Goal: Task Accomplishment & Management: Complete application form

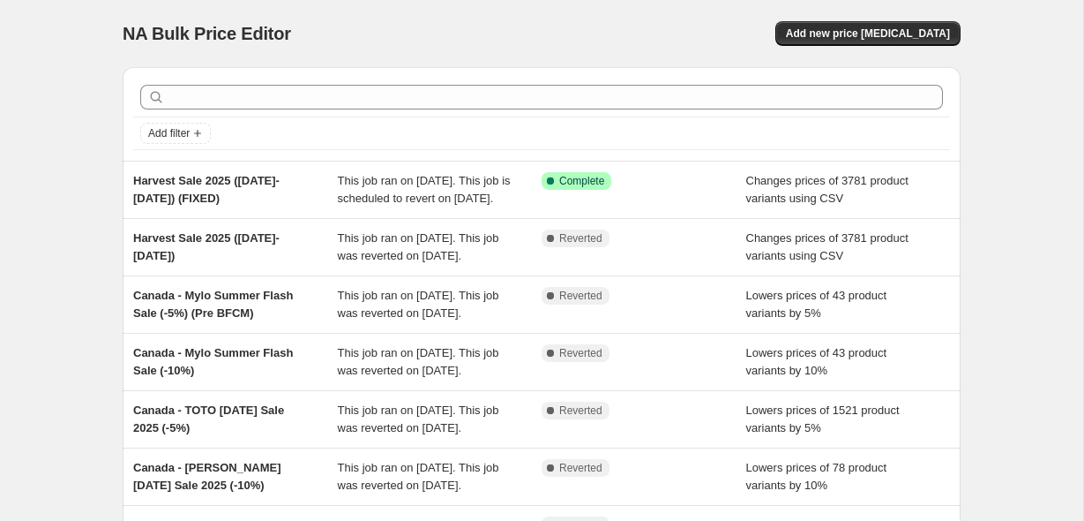
click at [856, 49] on div "NA Bulk Price Editor. This page is ready NA Bulk Price Editor Add new price cha…" at bounding box center [542, 33] width 838 height 67
click at [856, 40] on span "Add new price [MEDICAL_DATA]" at bounding box center [868, 33] width 164 height 14
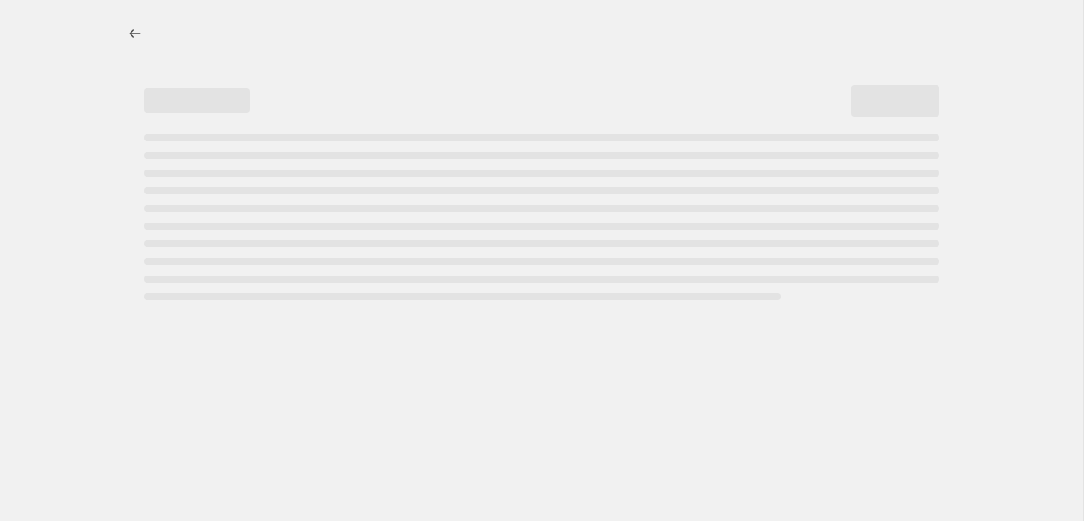
select select "percentage"
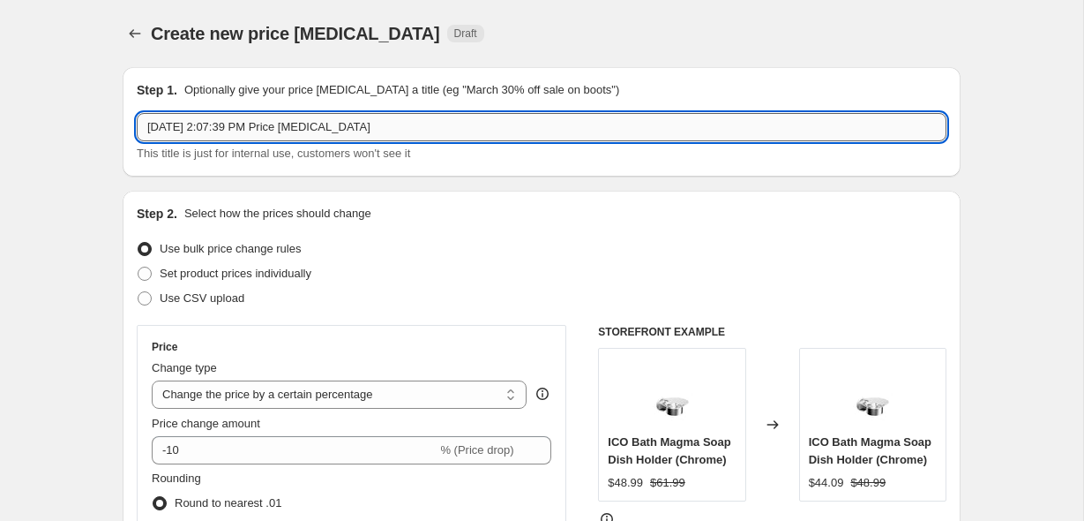
click at [257, 134] on input "Oct 13, 2025, 2:07:39 PM Price change job" at bounding box center [542, 127] width 810 height 28
click at [222, 292] on span "Use CSV upload" at bounding box center [202, 297] width 85 height 13
click at [139, 292] on input "Use CSV upload" at bounding box center [138, 291] width 1 height 1
radio input "true"
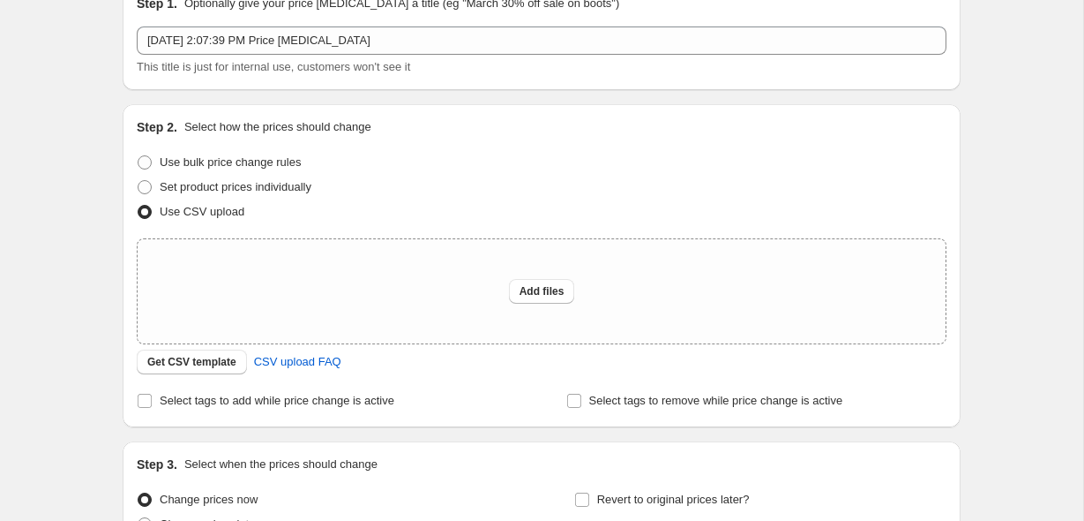
scroll to position [93, 0]
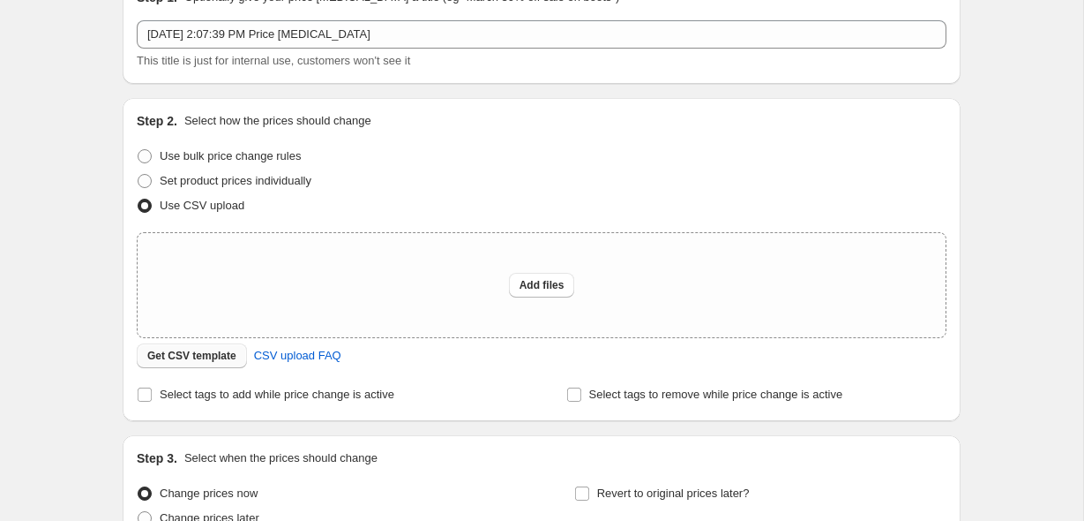
click at [208, 364] on button "Get CSV template" at bounding box center [192, 355] width 110 height 25
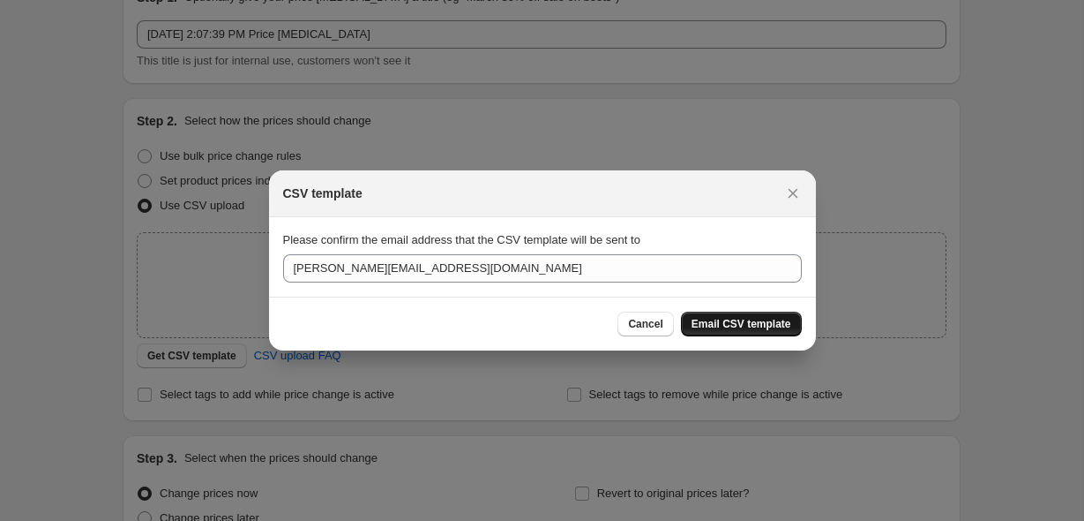
click at [738, 326] on span "Email CSV template" at bounding box center [742, 324] width 100 height 14
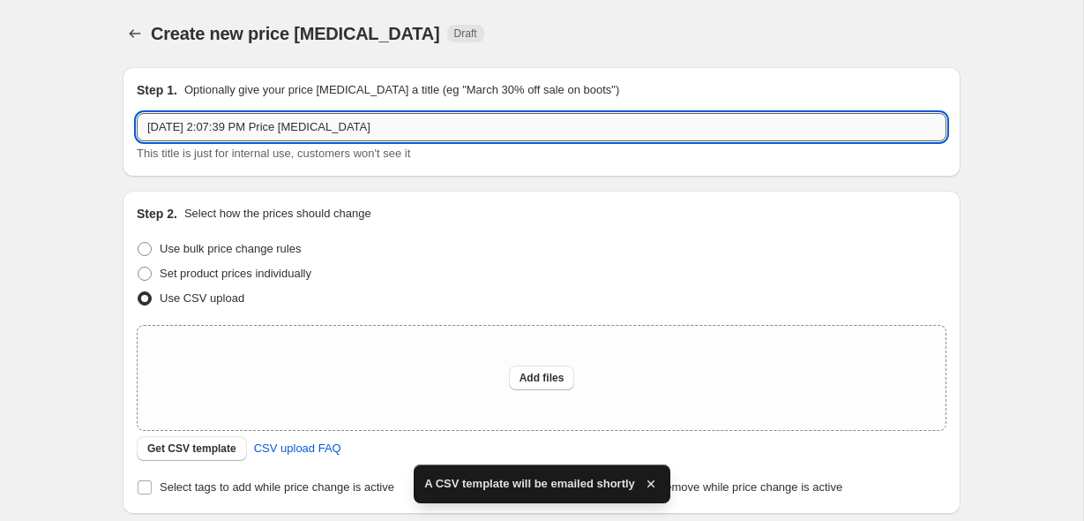
click at [476, 122] on input "Oct 13, 2025, 2:07:39 PM Price change job" at bounding box center [542, 127] width 810 height 28
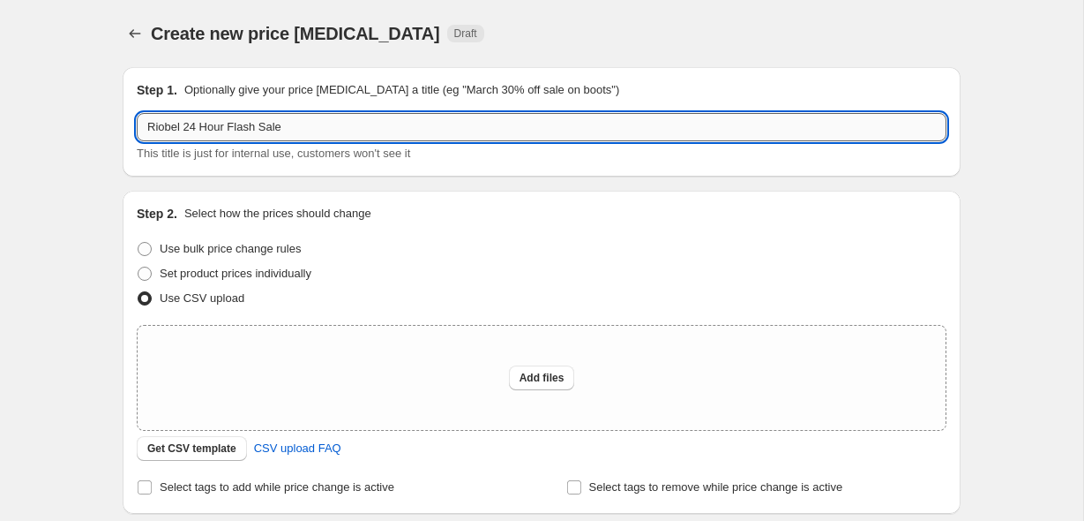
click at [199, 123] on input "Riobel 24 Hour Flash Sale" at bounding box center [542, 127] width 810 height 28
click at [304, 123] on input "Riobel 24-Hour Flash Sale" at bounding box center [542, 127] width 810 height 28
type input "Riobel 24-Hour Flash Sale (10% OFF)"
click at [91, 206] on div "Create new price change job. This page is ready Create new price change job Dra…" at bounding box center [541, 393] width 1083 height 787
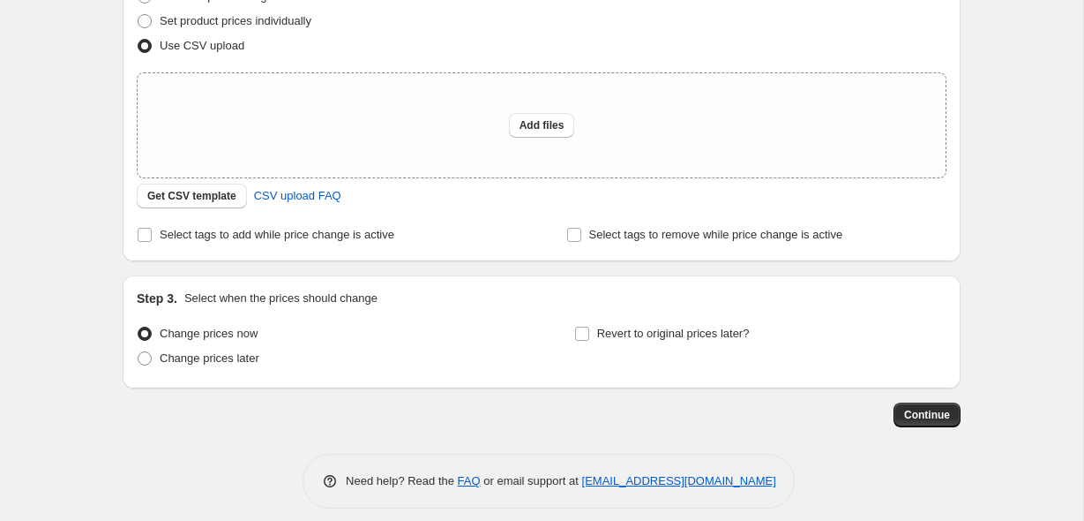
scroll to position [266, 0]
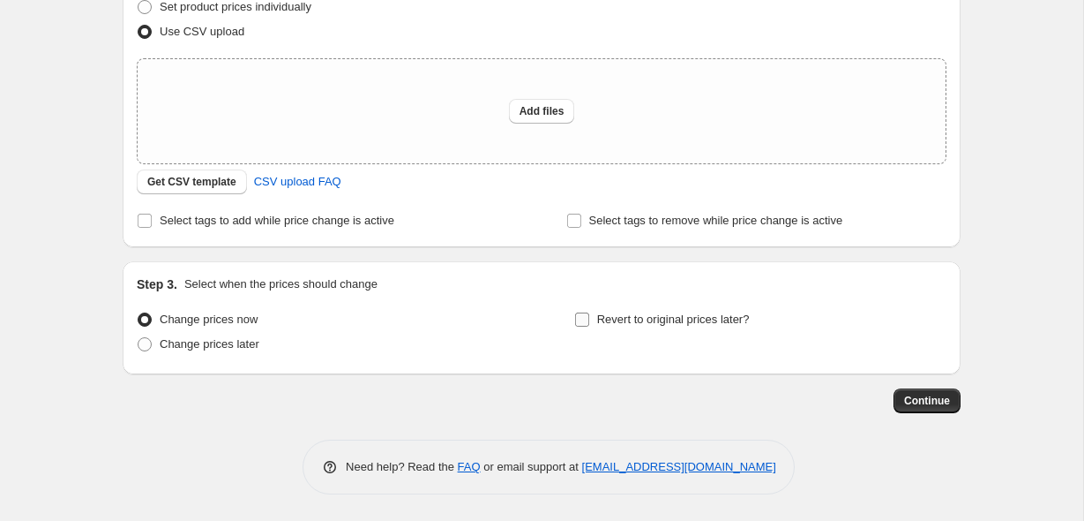
click at [616, 320] on span "Revert to original prices later?" at bounding box center [673, 318] width 153 height 13
click at [589, 320] on input "Revert to original prices later?" at bounding box center [582, 319] width 14 height 14
checkbox input "true"
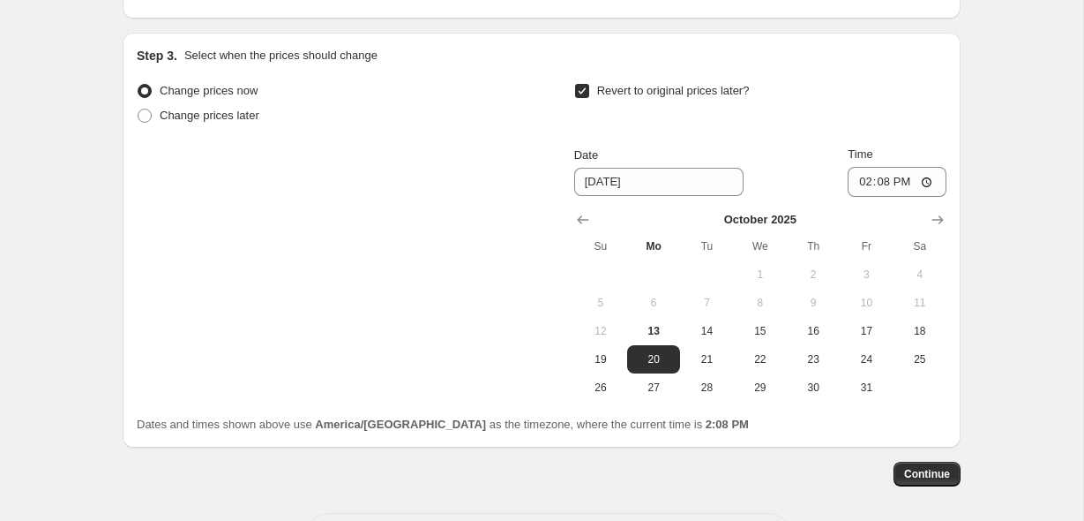
scroll to position [502, 0]
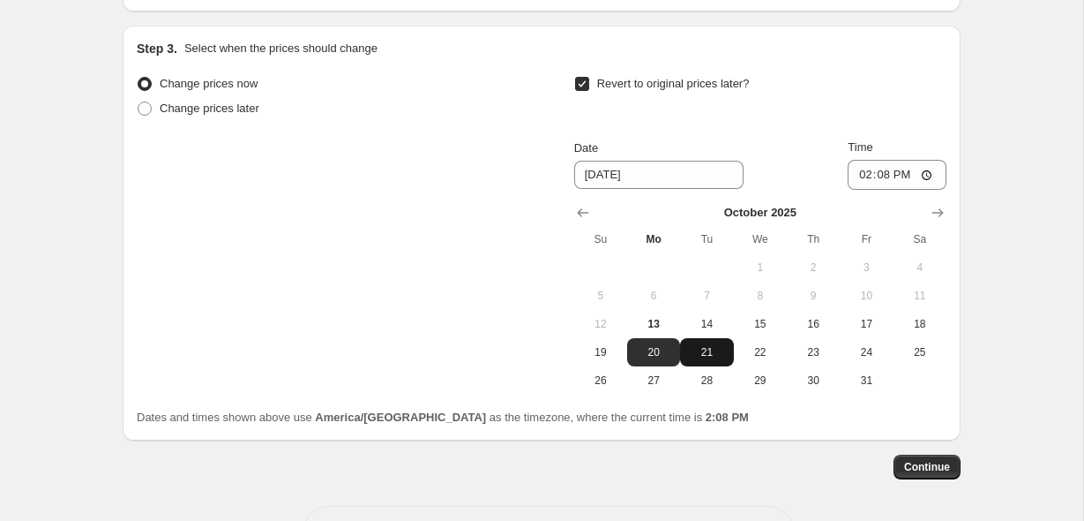
click at [702, 355] on span "21" at bounding box center [706, 352] width 39 height 14
type input "10/21/2025"
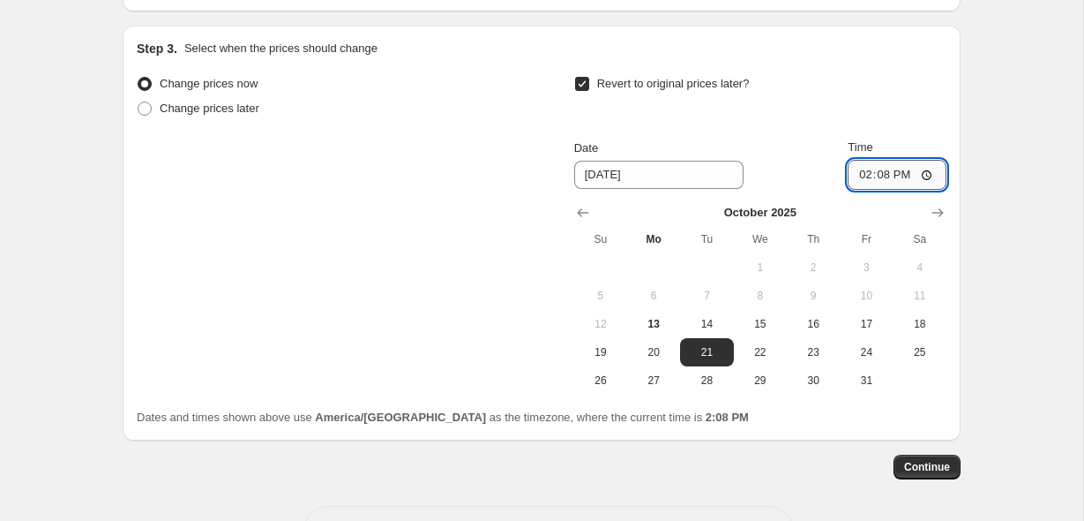
click at [861, 183] on input "14:08" at bounding box center [897, 175] width 99 height 30
type input "23:59"
click at [957, 110] on div "Step 3. Select when the prices should change Change prices now Change prices la…" at bounding box center [542, 233] width 838 height 415
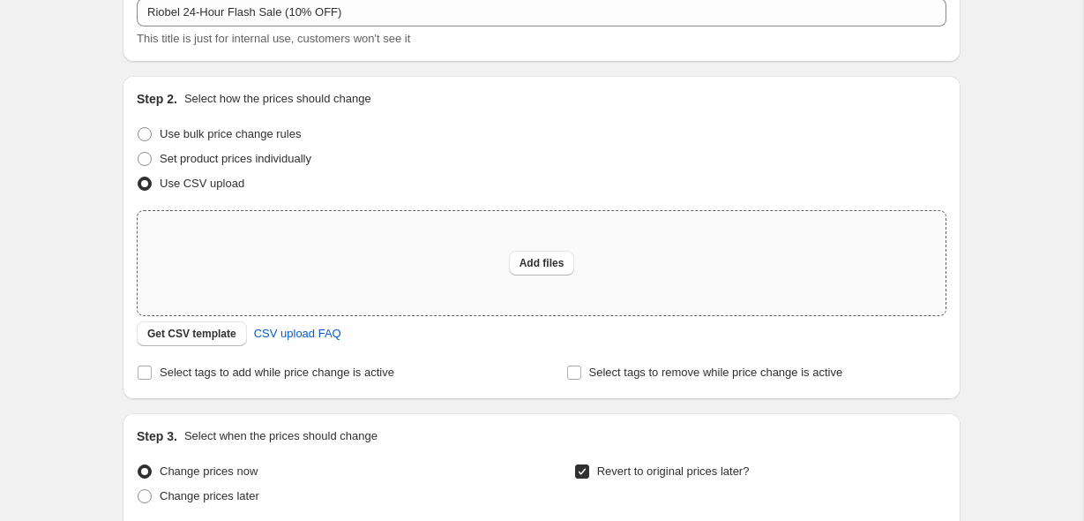
scroll to position [129, 0]
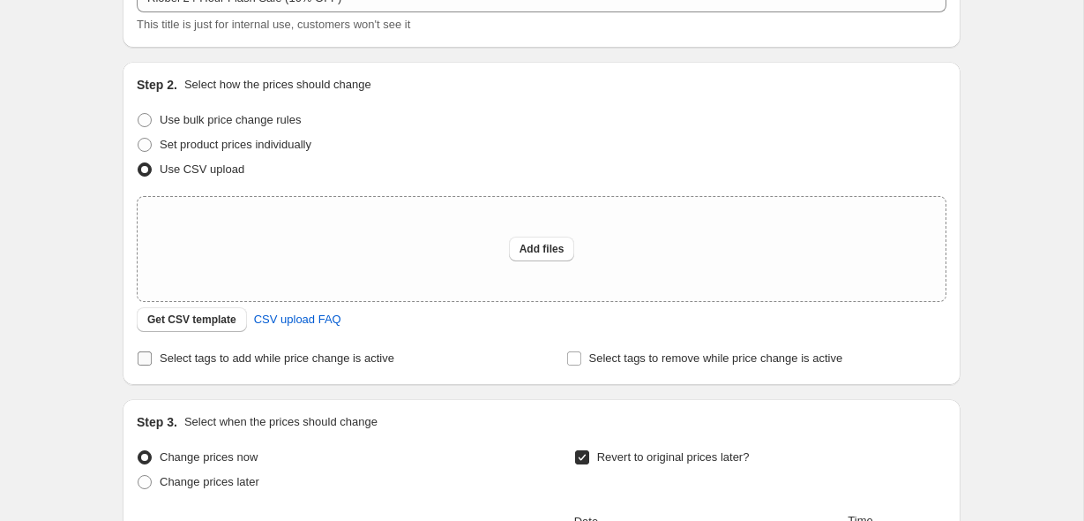
click at [383, 362] on span "Select tags to add while price change is active" at bounding box center [277, 357] width 235 height 13
click at [152, 362] on input "Select tags to add while price change is active" at bounding box center [145, 358] width 14 height 14
checkbox input "true"
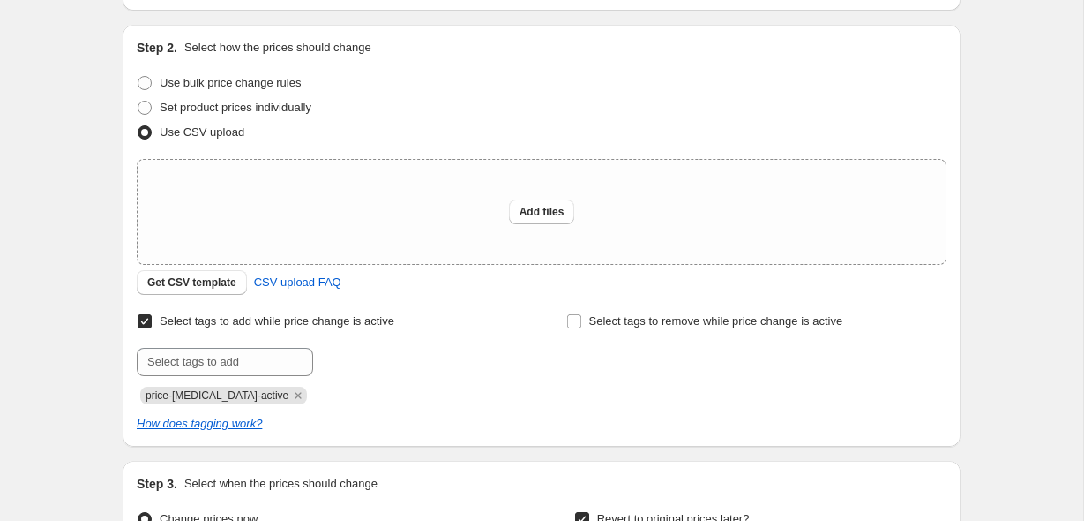
scroll to position [182, 0]
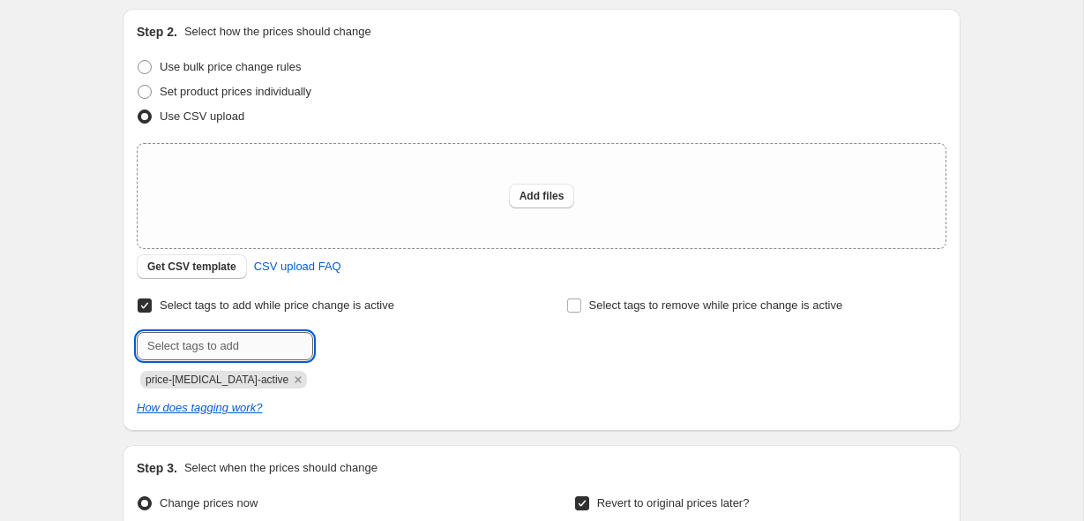
click at [295, 342] on input "text" at bounding box center [225, 346] width 176 height 28
type input "active-sale"
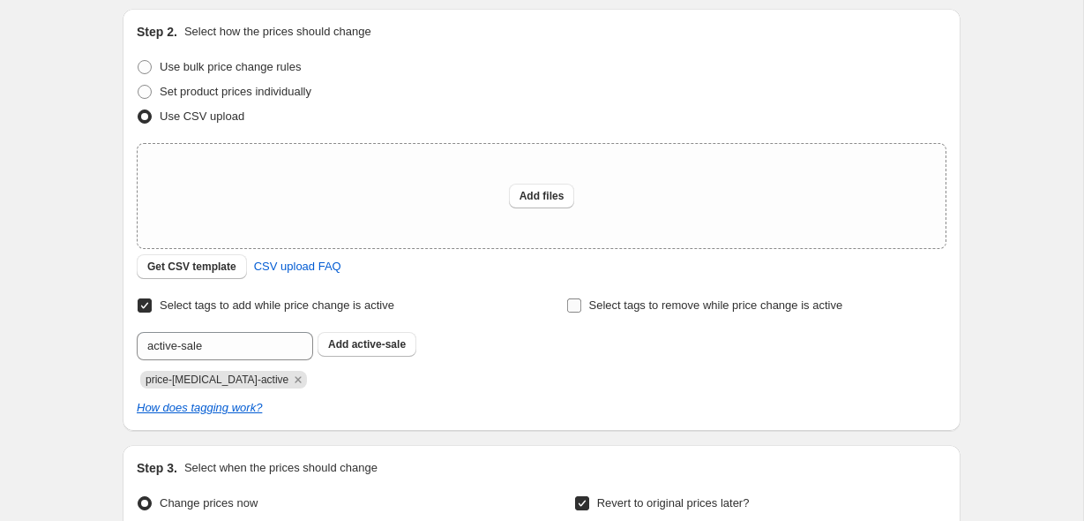
click at [713, 311] on span "Select tags to remove while price change is active" at bounding box center [716, 304] width 254 height 13
click at [581, 311] on input "Select tags to remove while price change is active" at bounding box center [574, 305] width 14 height 14
checkbox input "true"
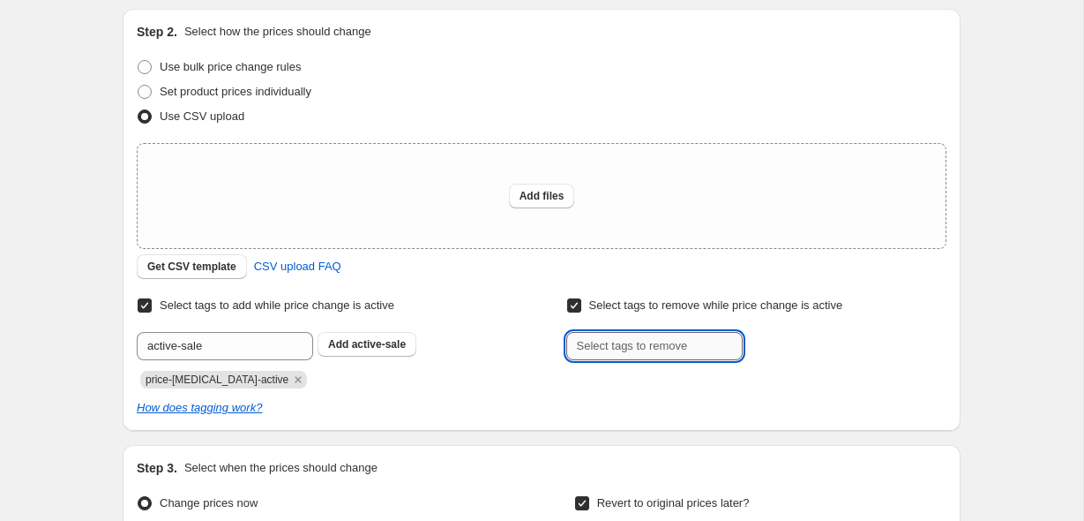
click at [671, 349] on input "text" at bounding box center [654, 346] width 176 height 28
type input "excluded-sale"
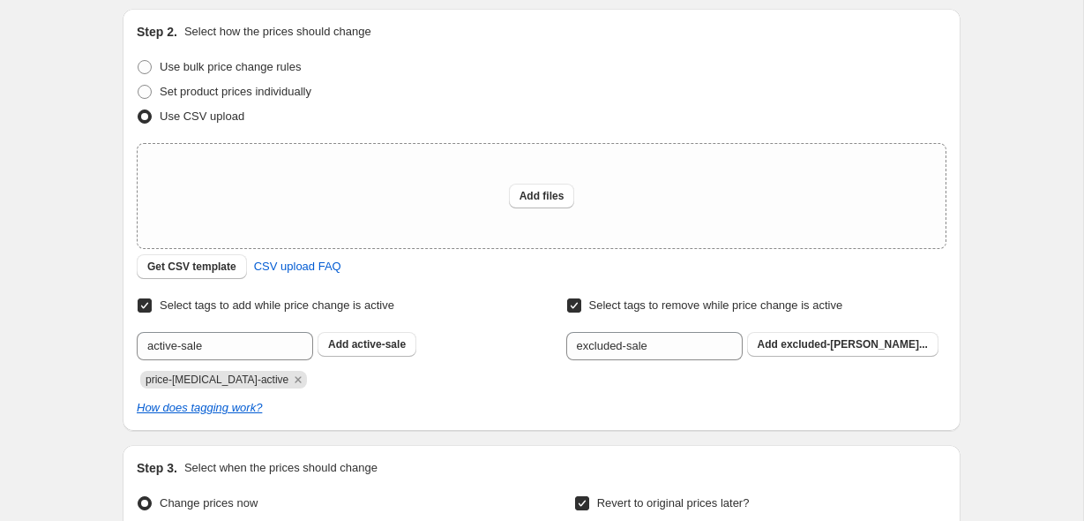
click at [575, 307] on input "Select tags to remove while price change is active" at bounding box center [574, 305] width 14 height 14
checkbox input "false"
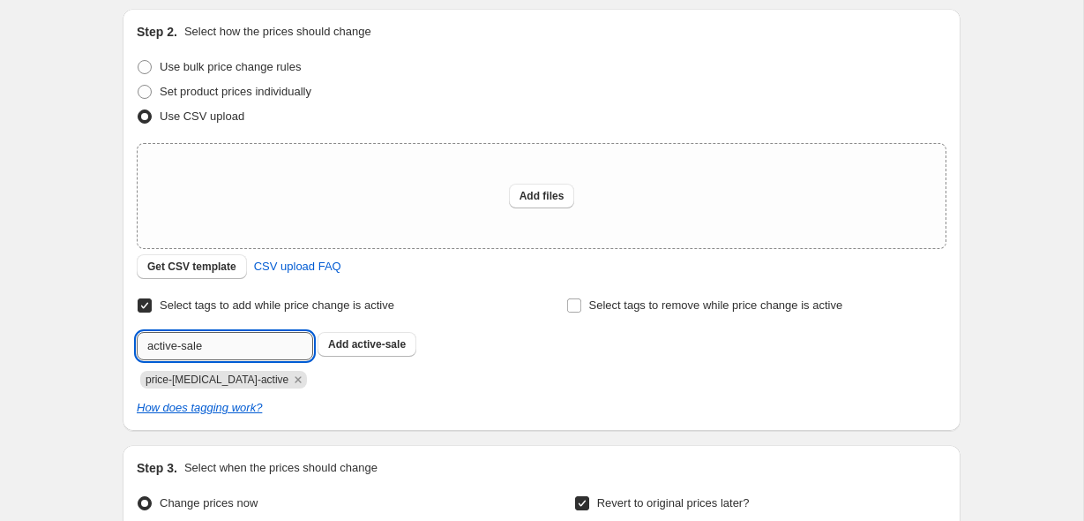
click at [244, 349] on input "active-sale" at bounding box center [225, 346] width 176 height 28
paste input "__label:Harvest Sale:#FF6F3C:bestseller"
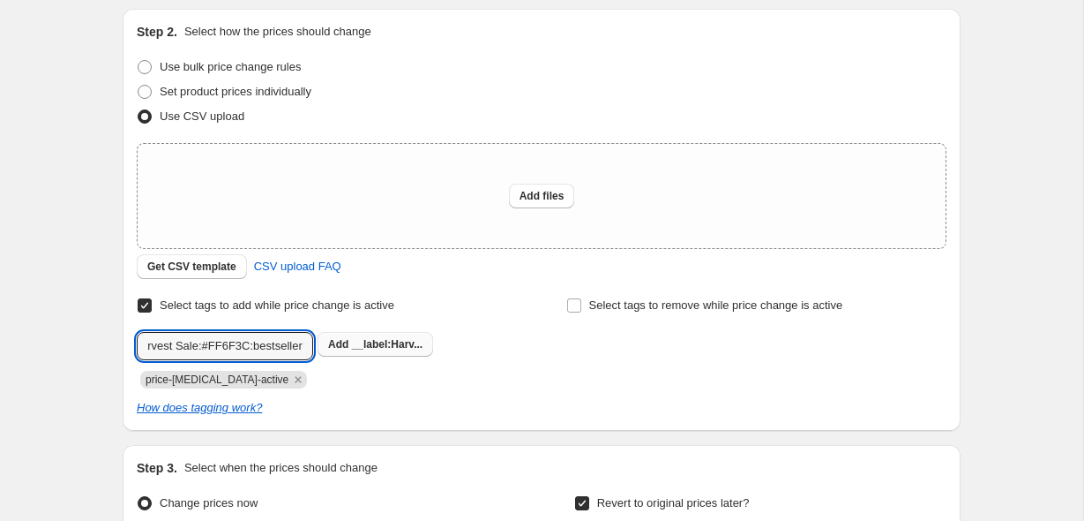
type input "__label:Harvest Sale:#FF6F3C:bestseller"
click at [344, 349] on b "Add" at bounding box center [338, 344] width 20 height 12
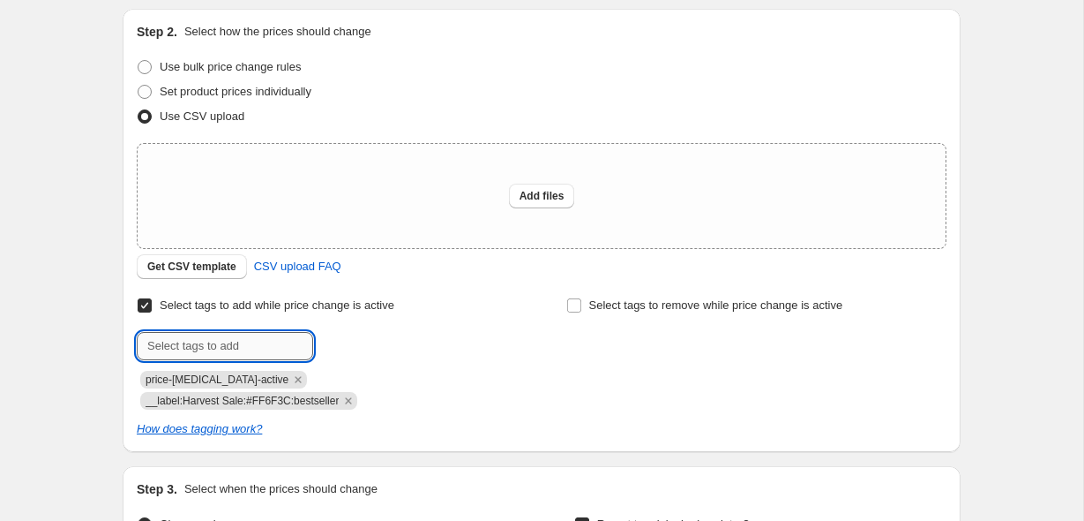
click at [183, 352] on input "text" at bounding box center [225, 346] width 176 height 28
paste input "active-sale"
type input "active-sale"
click at [359, 351] on button "Add active-sale" at bounding box center [367, 344] width 99 height 25
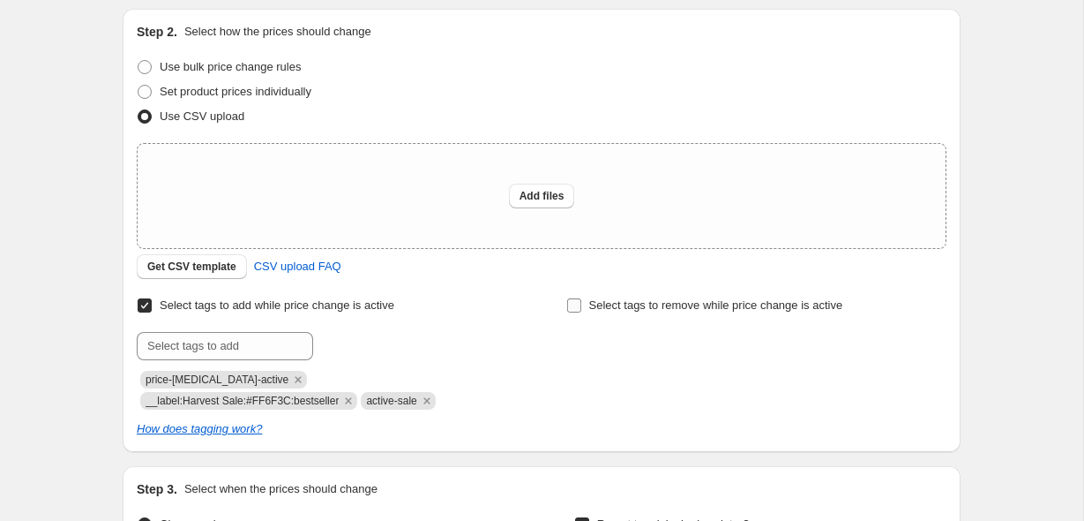
click at [667, 304] on span "Select tags to remove while price change is active" at bounding box center [716, 304] width 254 height 13
click at [581, 304] on input "Select tags to remove while price change is active" at bounding box center [574, 305] width 14 height 14
checkbox input "true"
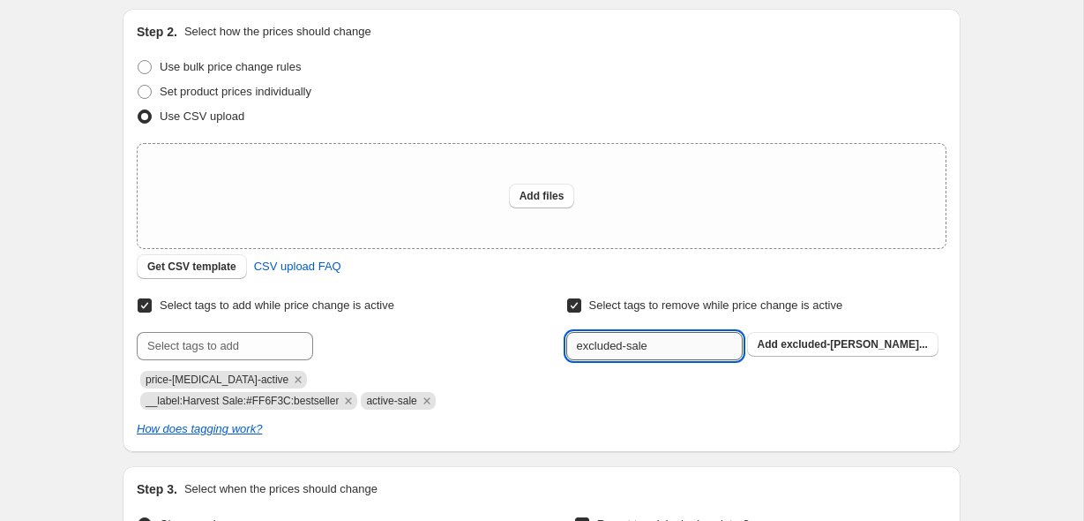
click at [648, 347] on input "excluded-sale" at bounding box center [654, 346] width 176 height 28
click at [660, 309] on span "Select tags to remove while price change is active" at bounding box center [716, 304] width 254 height 13
click at [581, 309] on input "Select tags to remove while price change is active" at bounding box center [574, 305] width 14 height 14
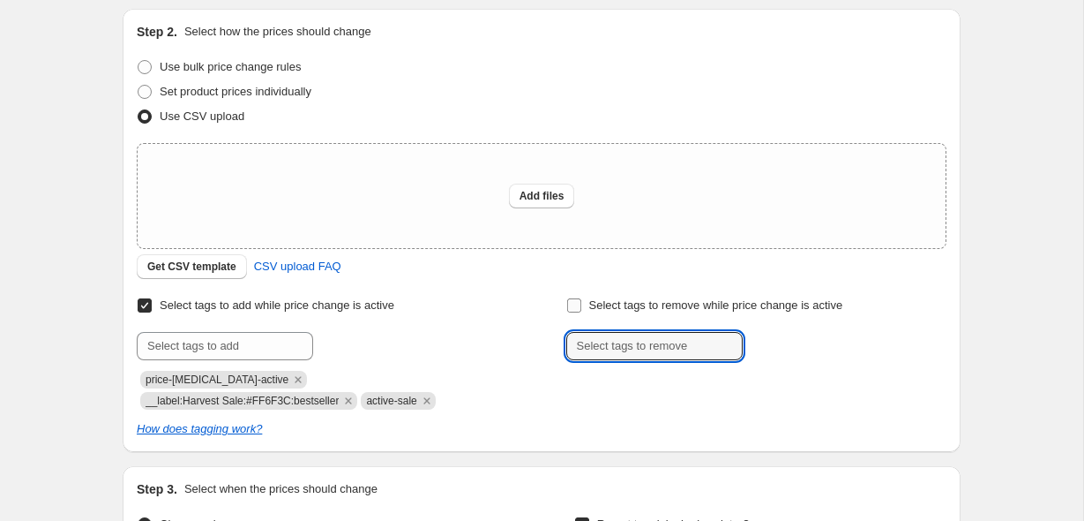
checkbox input "false"
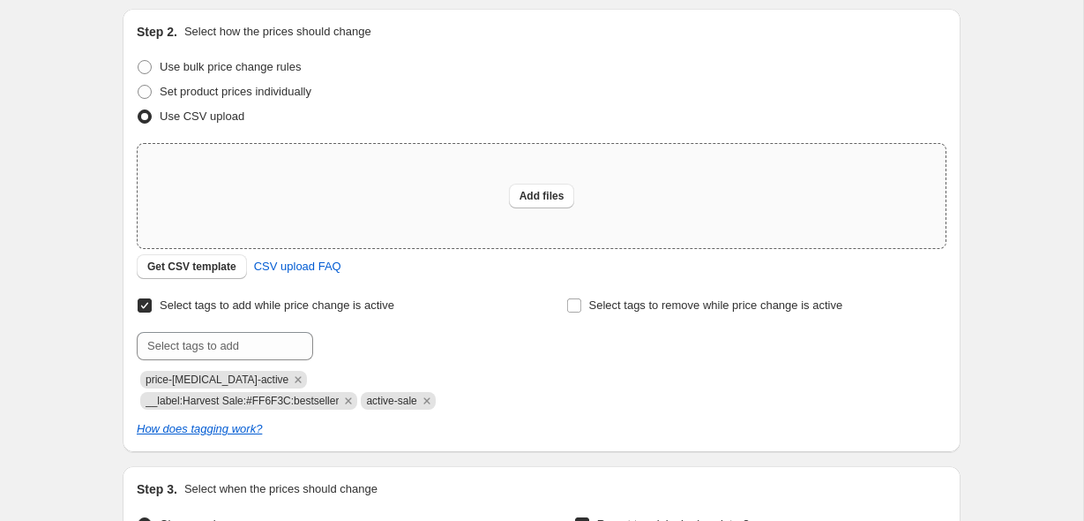
click at [506, 180] on div "Add files" at bounding box center [542, 196] width 808 height 104
type input "C:\fakepath\Riobel Canada Splashes Price Match.csv"
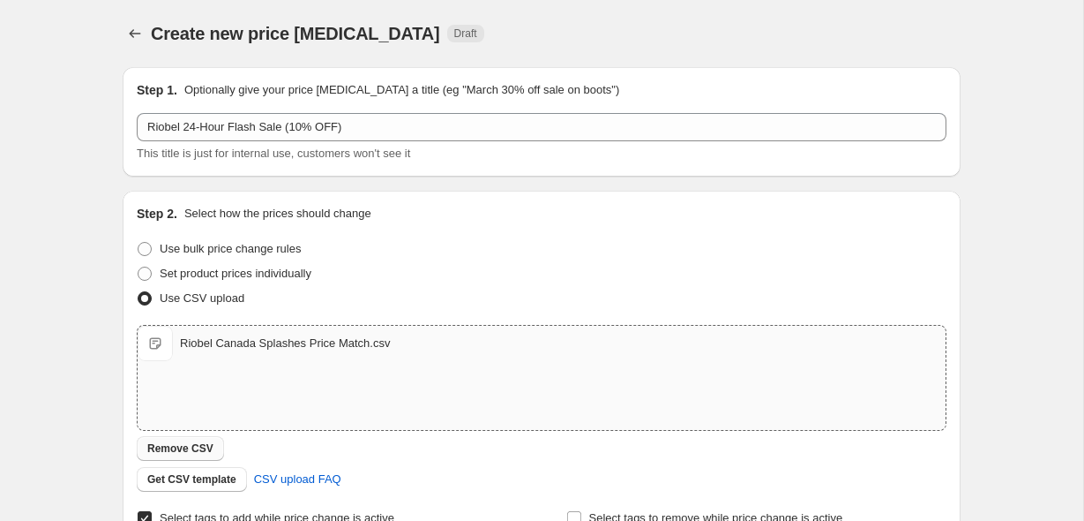
click at [164, 442] on span "Remove CSV" at bounding box center [180, 448] width 66 height 14
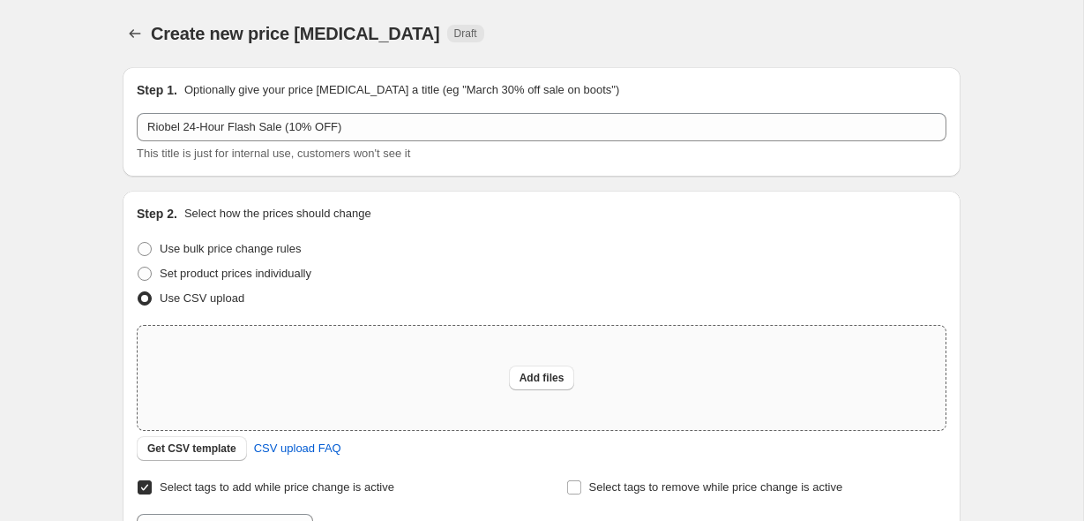
click at [269, 356] on div "Add files" at bounding box center [542, 378] width 808 height 104
type input "C:\fakepath\Riobel Canada Splashes Price Match.csv"
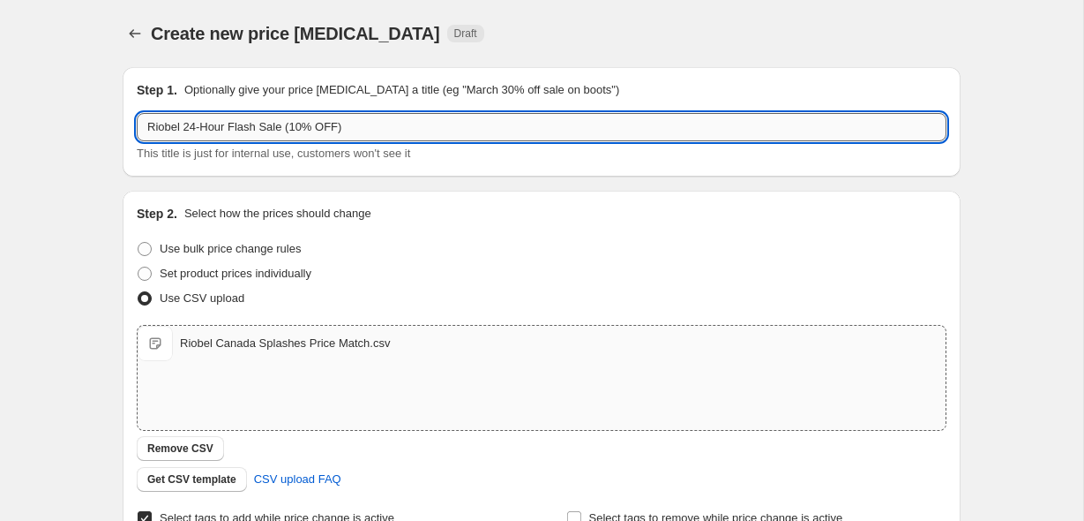
drag, startPoint x: 229, startPoint y: 129, endPoint x: 185, endPoint y: 127, distance: 44.2
click at [185, 127] on input "Riobel 24-Hour Flash Sale (10% OFF)" at bounding box center [542, 127] width 810 height 28
type input "Riobel Splashes Price Match Flash Sale (10% OFF)"
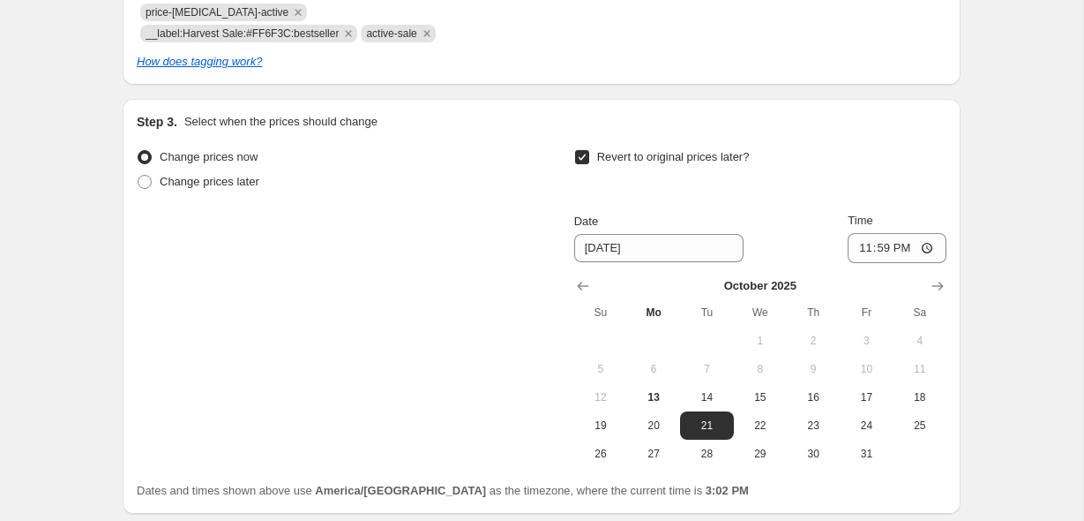
scroll to position [592, 0]
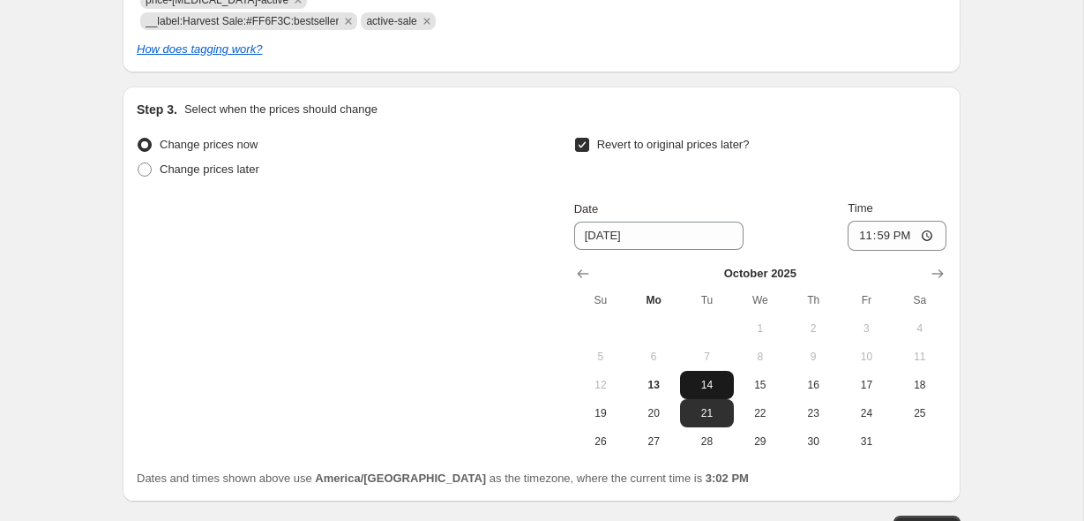
click at [697, 382] on span "14" at bounding box center [706, 385] width 39 height 14
type input "[DATE]"
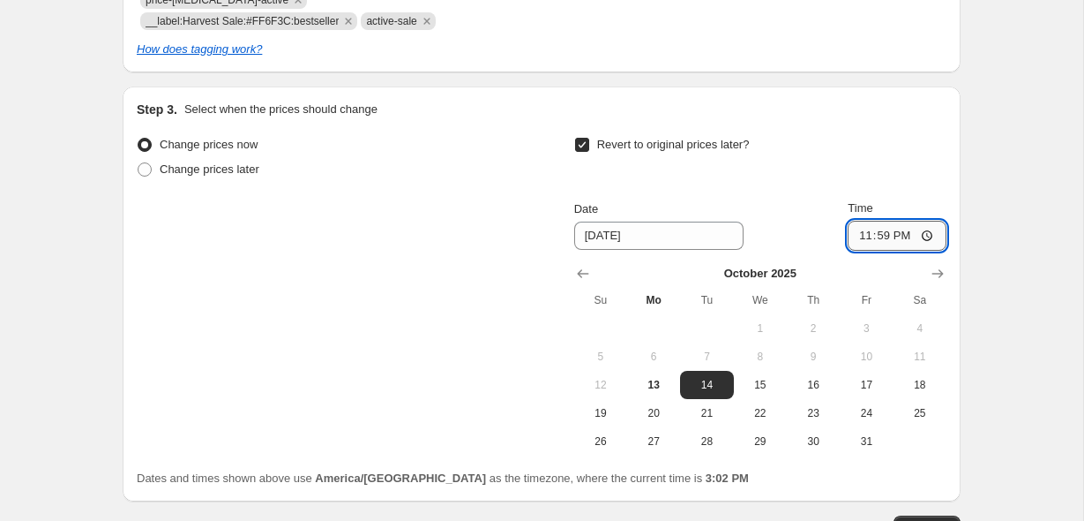
click at [862, 237] on input "23:59" at bounding box center [897, 236] width 99 height 30
type input "03:00"
click at [890, 160] on div "Revert to original prices later?" at bounding box center [760, 158] width 372 height 53
click at [763, 379] on span "15" at bounding box center [760, 385] width 39 height 14
type input "10/15/2025"
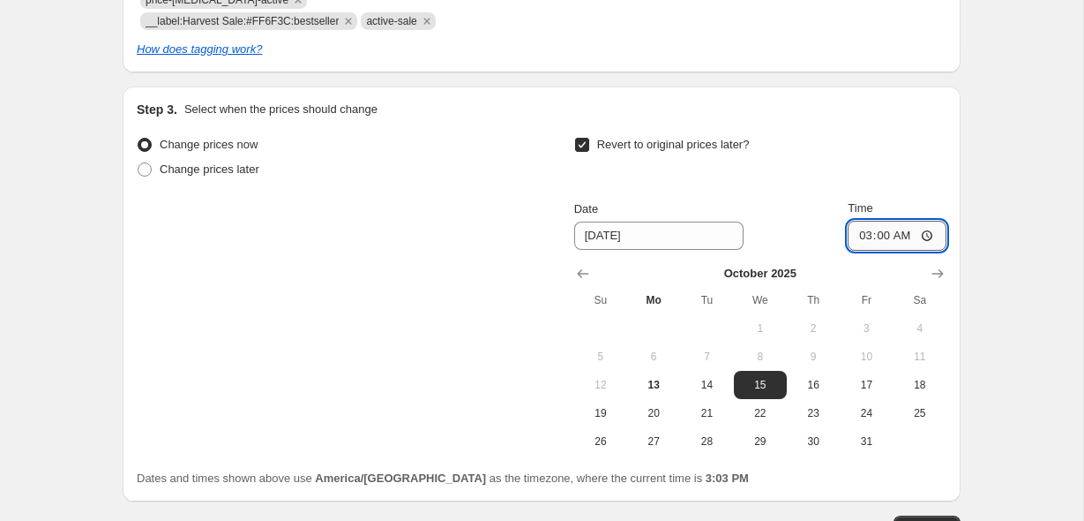
click at [866, 235] on input "03:00" at bounding box center [897, 236] width 99 height 30
type input "05:00"
click at [979, 158] on div "Create new price change job. This page is ready Create new price change job Dra…" at bounding box center [541, 28] width 881 height 1240
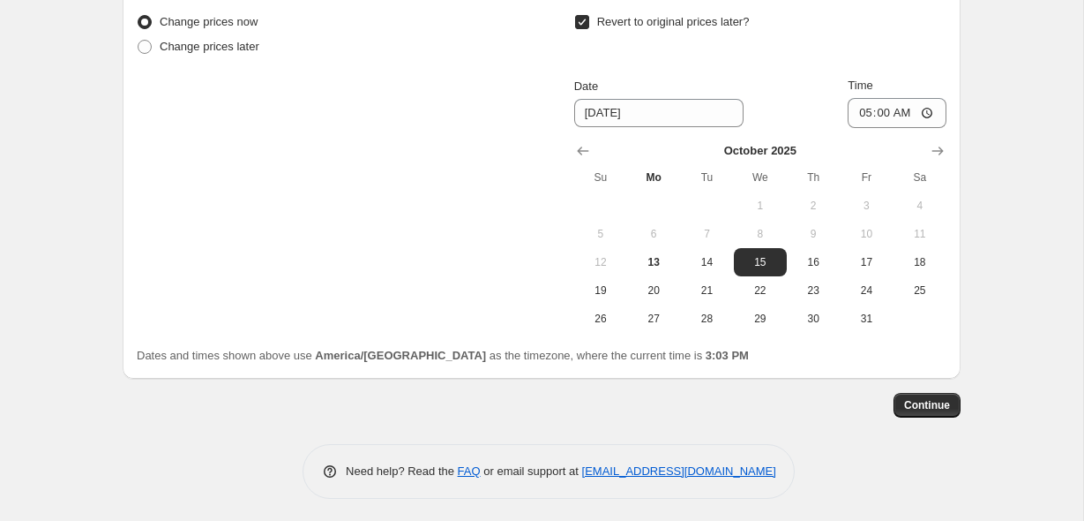
scroll to position [719, 0]
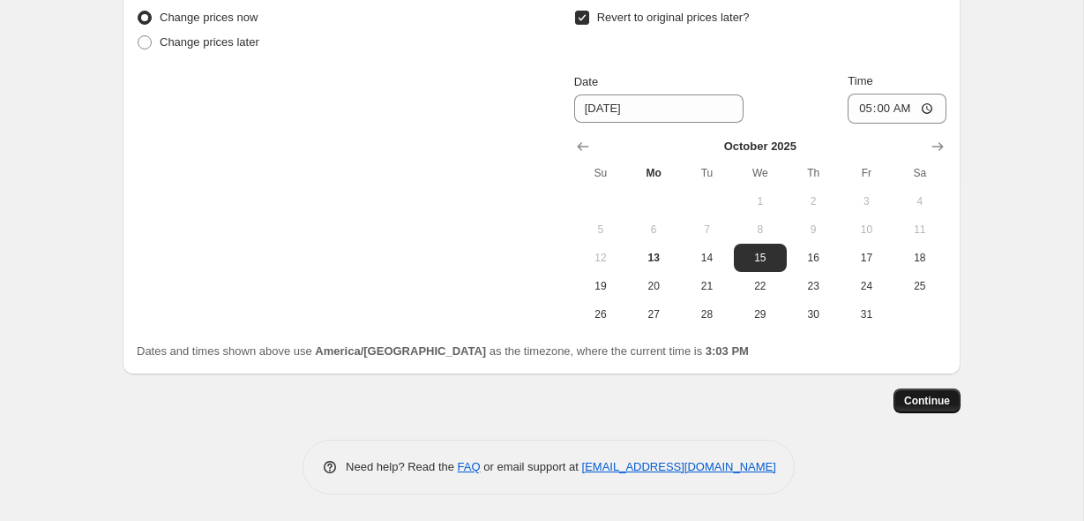
click at [938, 401] on span "Continue" at bounding box center [927, 401] width 46 height 14
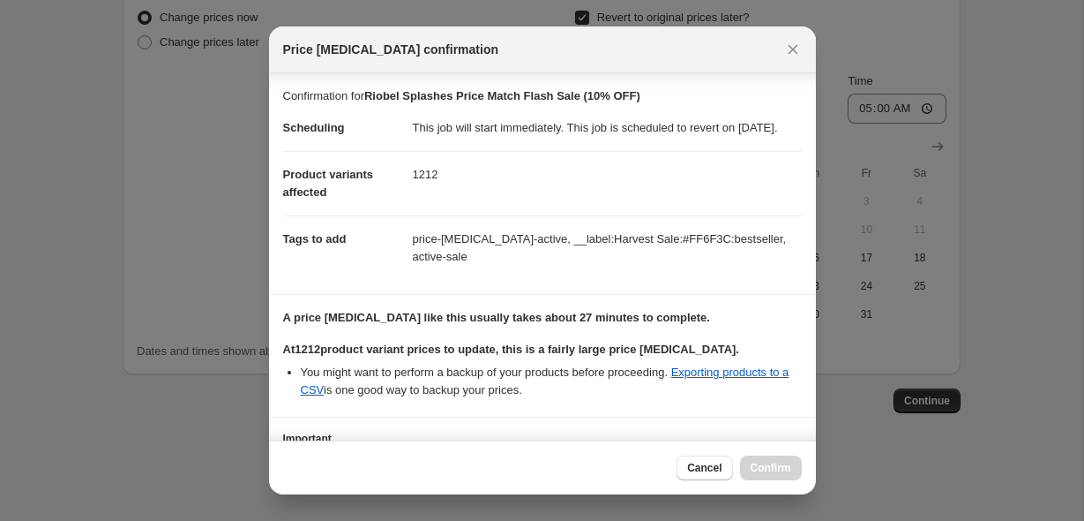
scroll to position [150, 0]
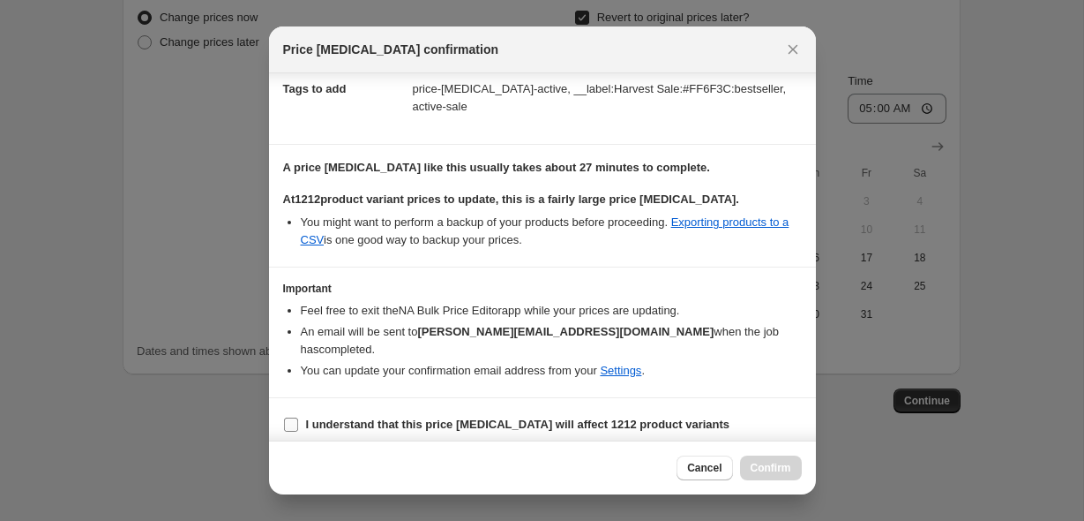
click at [528, 424] on b "I understand that this price change job will affect 1212 product variants" at bounding box center [518, 423] width 424 height 13
click at [298, 424] on input "I understand that this price change job will affect 1212 product variants" at bounding box center [291, 424] width 14 height 14
checkbox input "true"
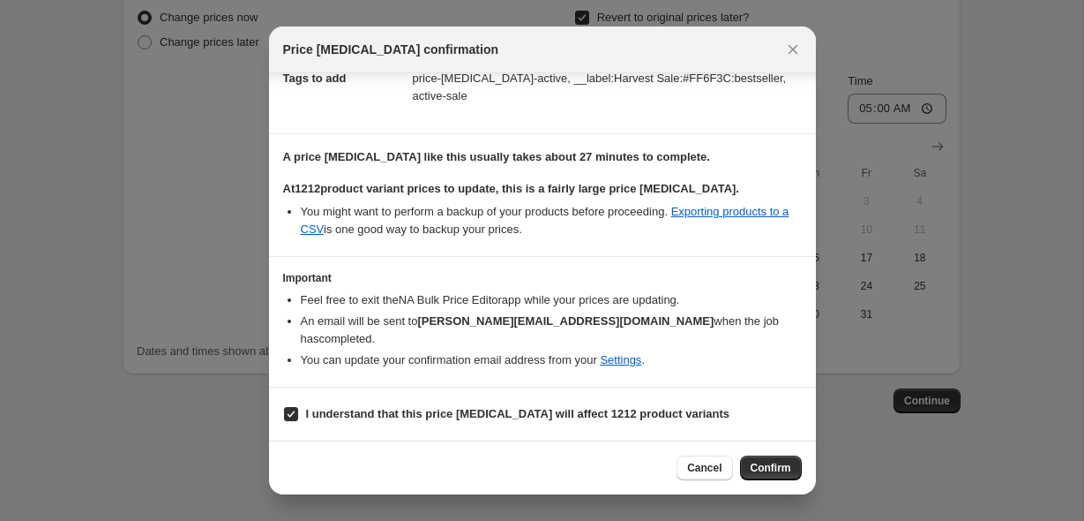
scroll to position [0, 0]
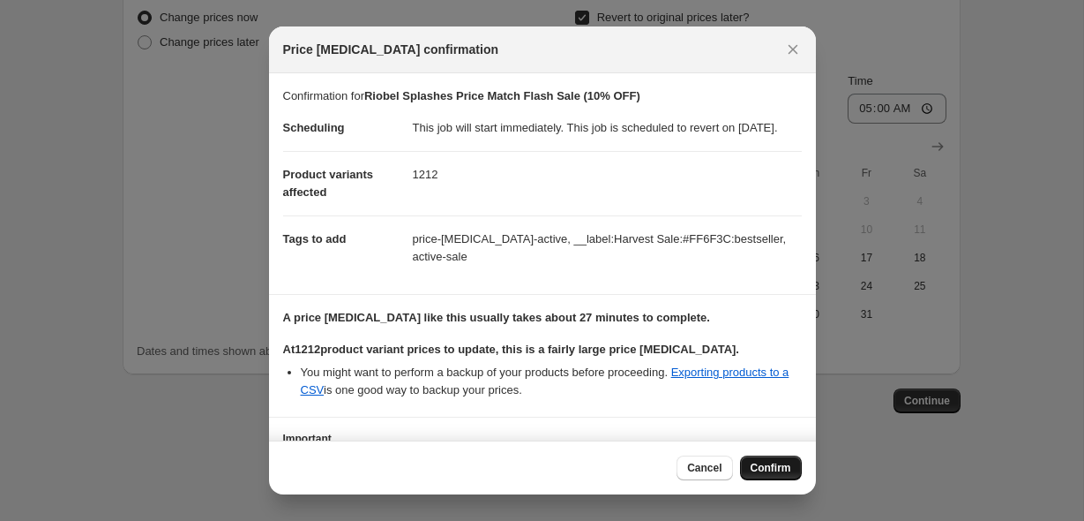
click at [758, 476] on button "Confirm" at bounding box center [771, 467] width 62 height 25
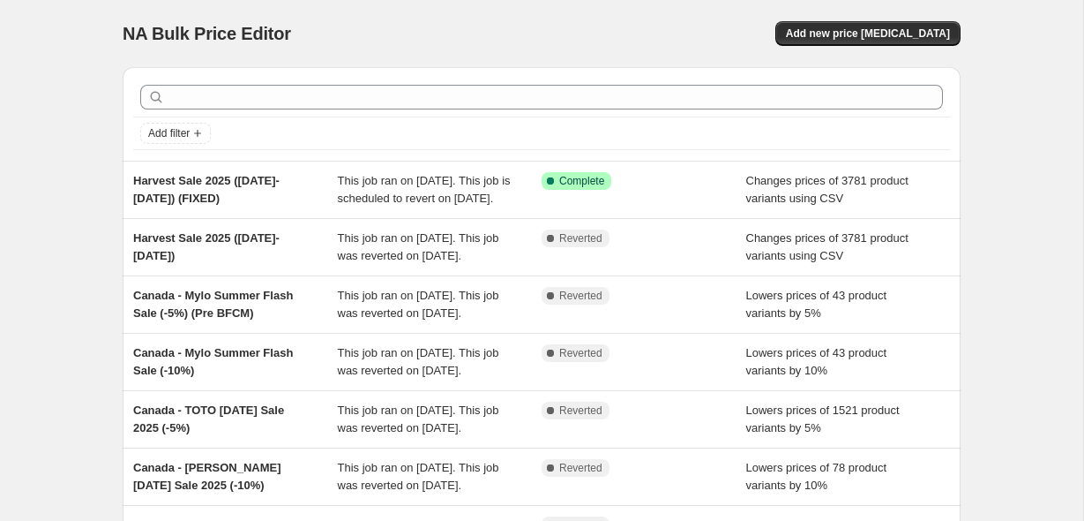
scroll to position [87, 0]
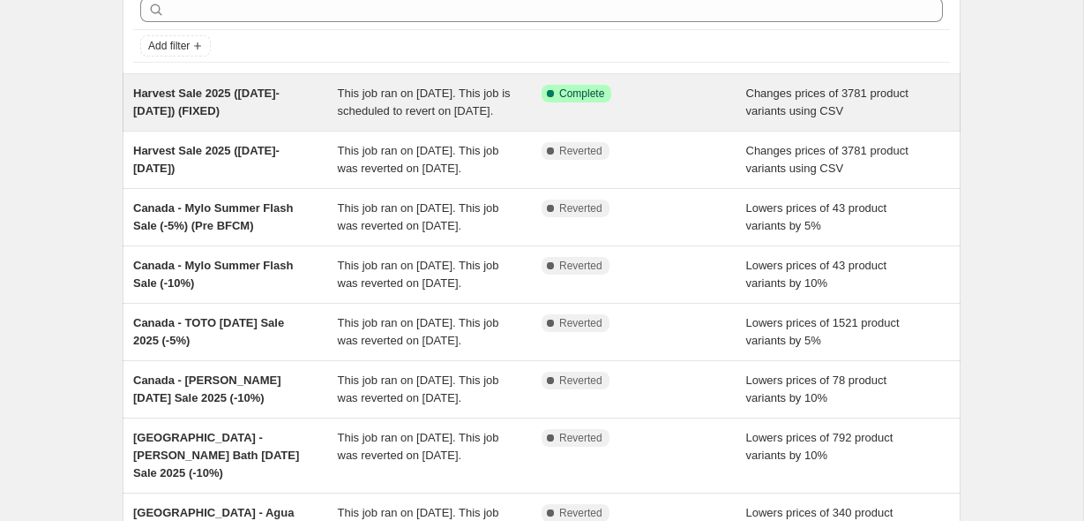
click at [259, 109] on div "Harvest Sale 2025 ([DATE]-[DATE]) (FIXED)" at bounding box center [235, 102] width 205 height 35
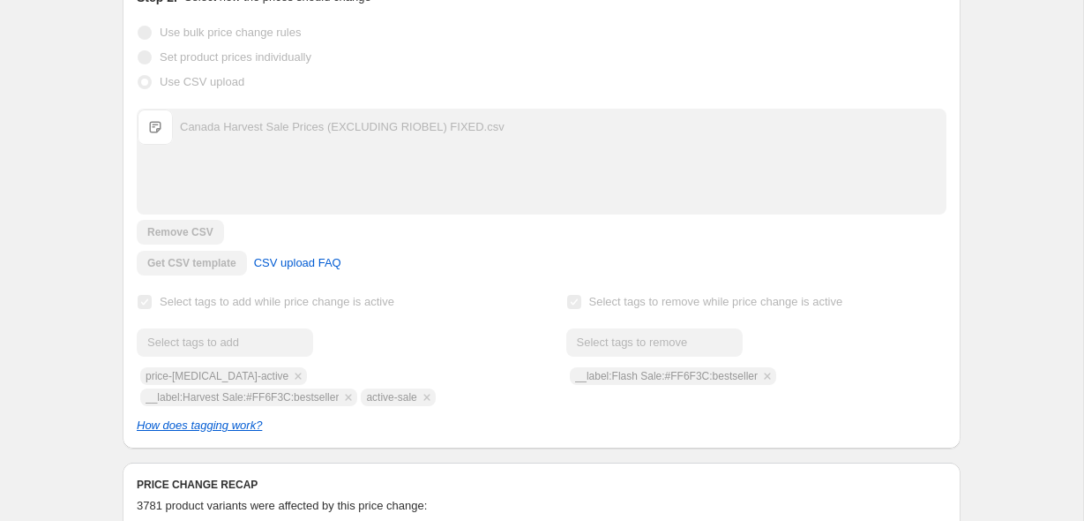
scroll to position [696, 0]
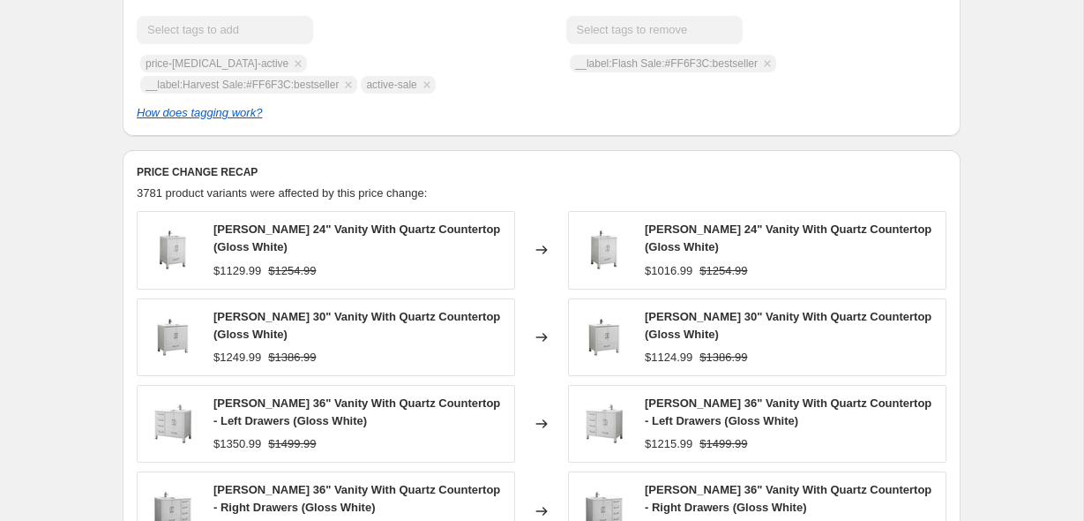
click at [294, 94] on div "Submit price-[MEDICAL_DATA]-active __label:Harvest Sale:#FF6F3C:bestseller acti…" at bounding box center [327, 55] width 380 height 78
copy span "__label:Harvest Sale:#FF6F3C:bestseller"
click at [389, 94] on div "Submit price-[MEDICAL_DATA]-active __label:Harvest Sale:#FF6F3C:bestseller acti…" at bounding box center [327, 55] width 380 height 78
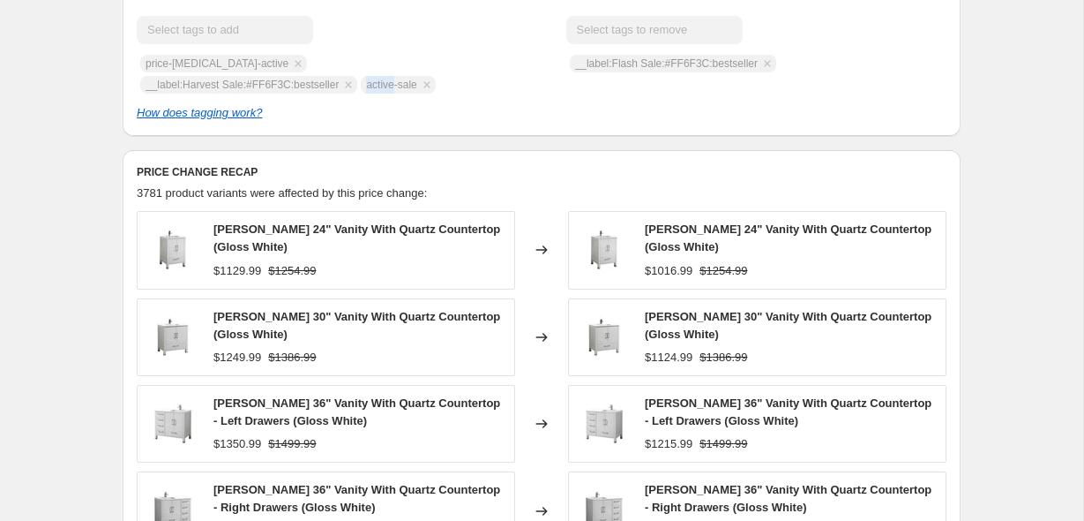
click at [389, 94] on div "Submit price-[MEDICAL_DATA]-active __label:Harvest Sale:#FF6F3C:bestseller acti…" at bounding box center [327, 55] width 380 height 78
copy span "active-sale"
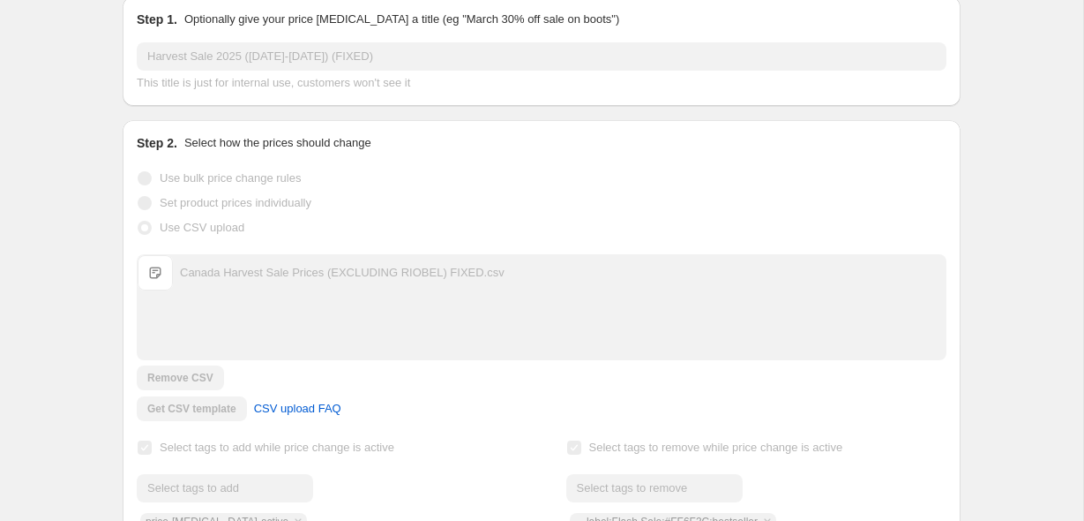
scroll to position [0, 0]
